Goal: Task Accomplishment & Management: Use online tool/utility

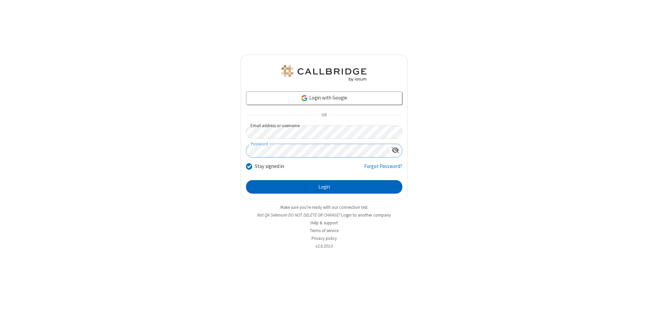
click at [324, 187] on button "Login" at bounding box center [324, 186] width 156 height 13
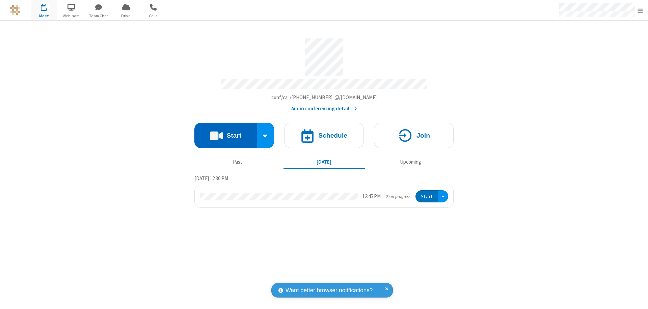
click at [225, 132] on button "Start" at bounding box center [225, 135] width 62 height 25
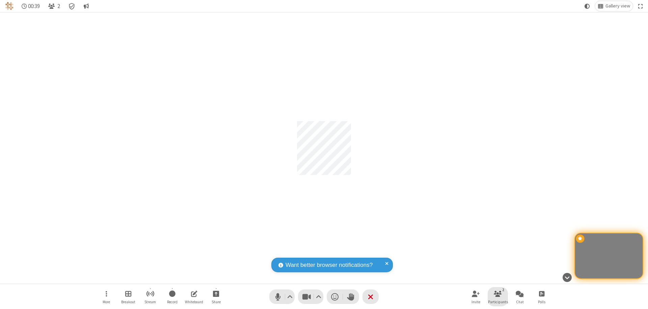
click at [498, 302] on span "Participants" at bounding box center [498, 302] width 20 height 4
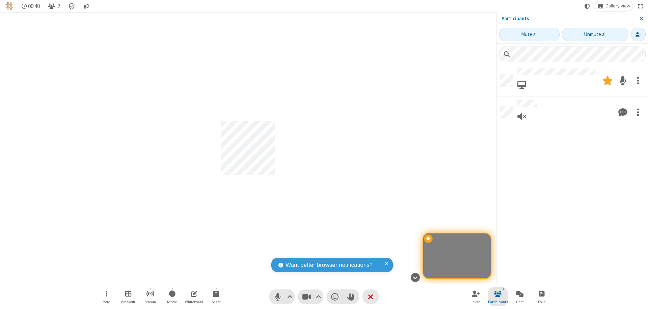
click at [641, 19] on span "Close sidebar" at bounding box center [641, 18] width 3 height 5
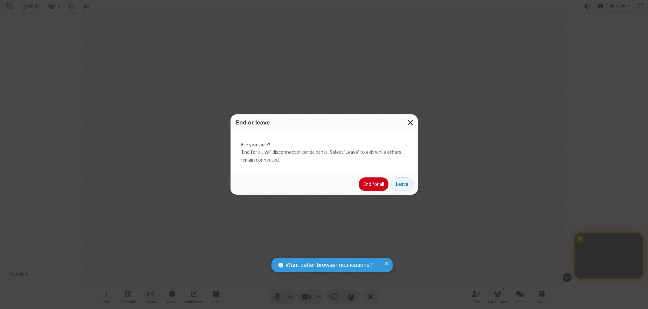
click at [374, 184] on button "End for all" at bounding box center [374, 183] width 30 height 13
